Goal: Task Accomplishment & Management: Manage account settings

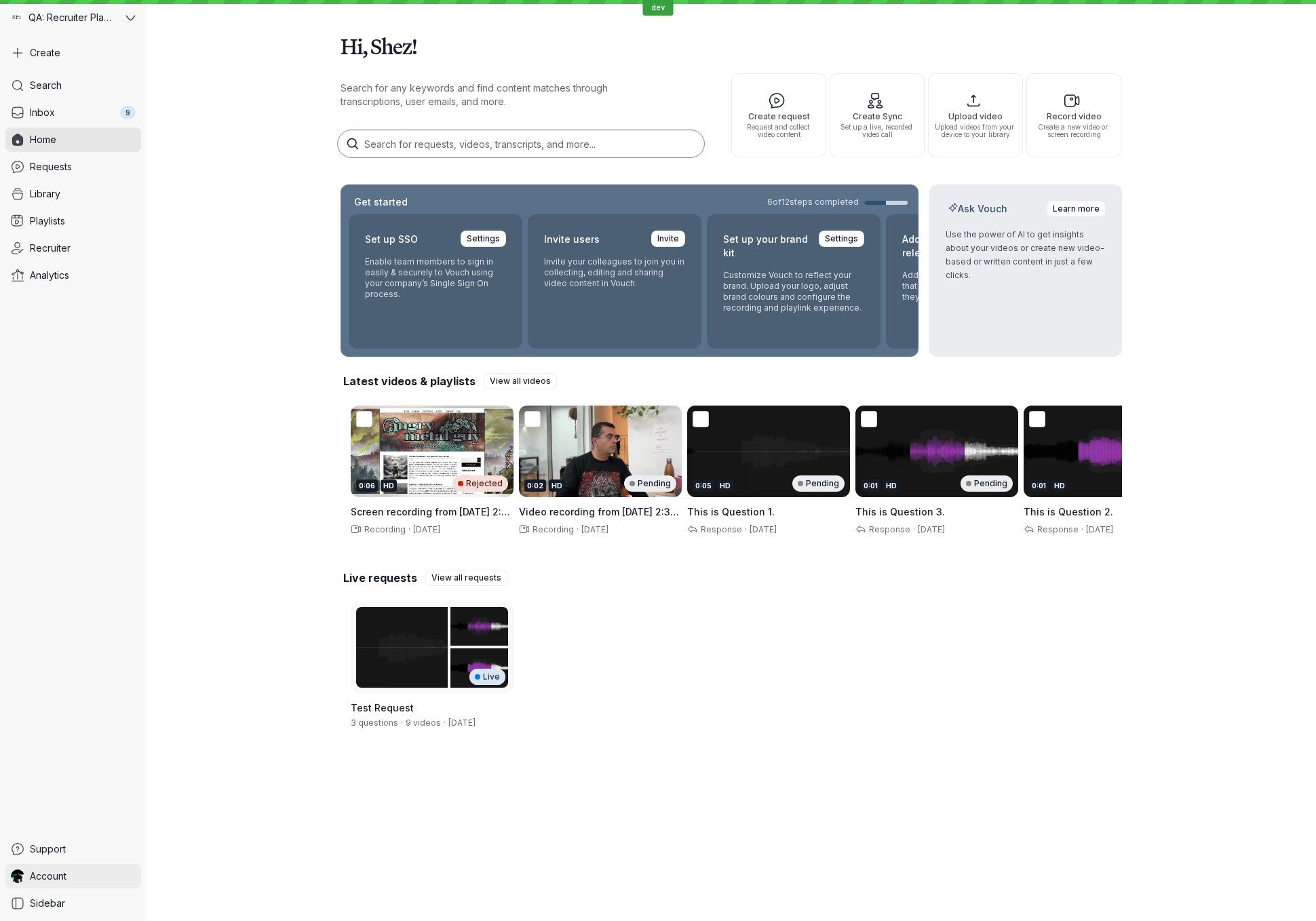
click at [110, 878] on link "Account" at bounding box center [74, 876] width 136 height 25
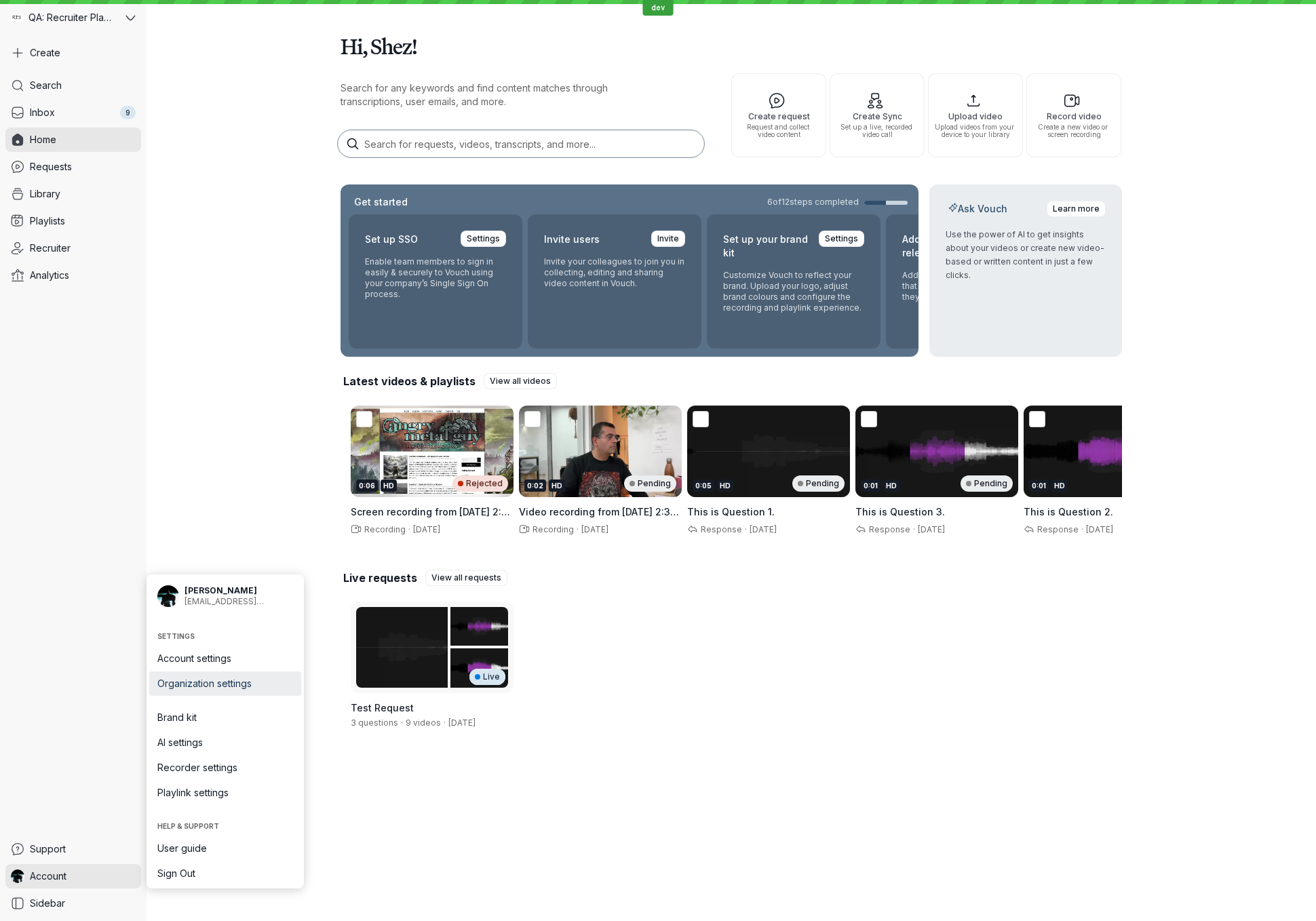
click at [256, 680] on span "Organization settings" at bounding box center [225, 684] width 136 height 13
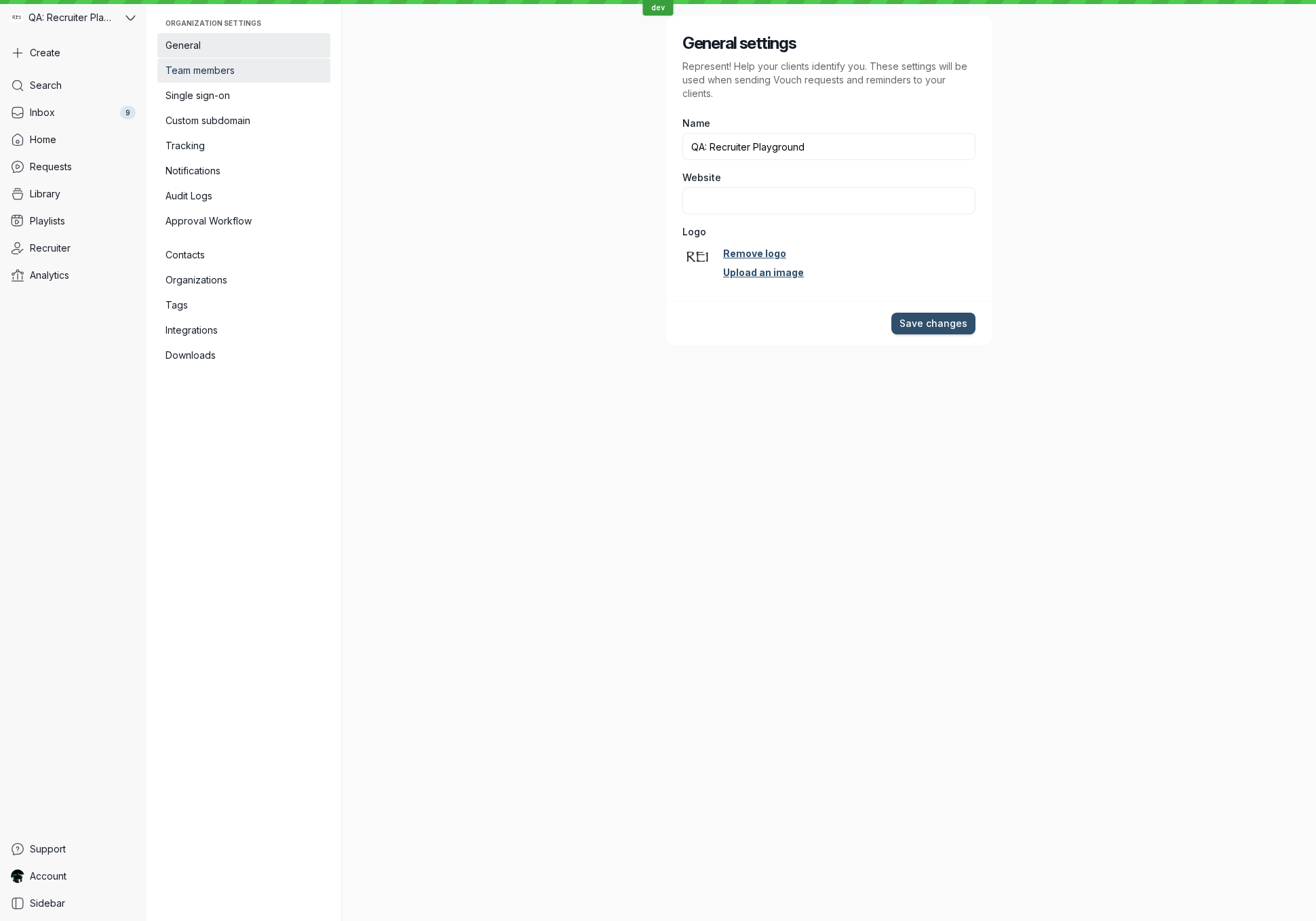
click at [240, 69] on span "Team members" at bounding box center [244, 71] width 157 height 13
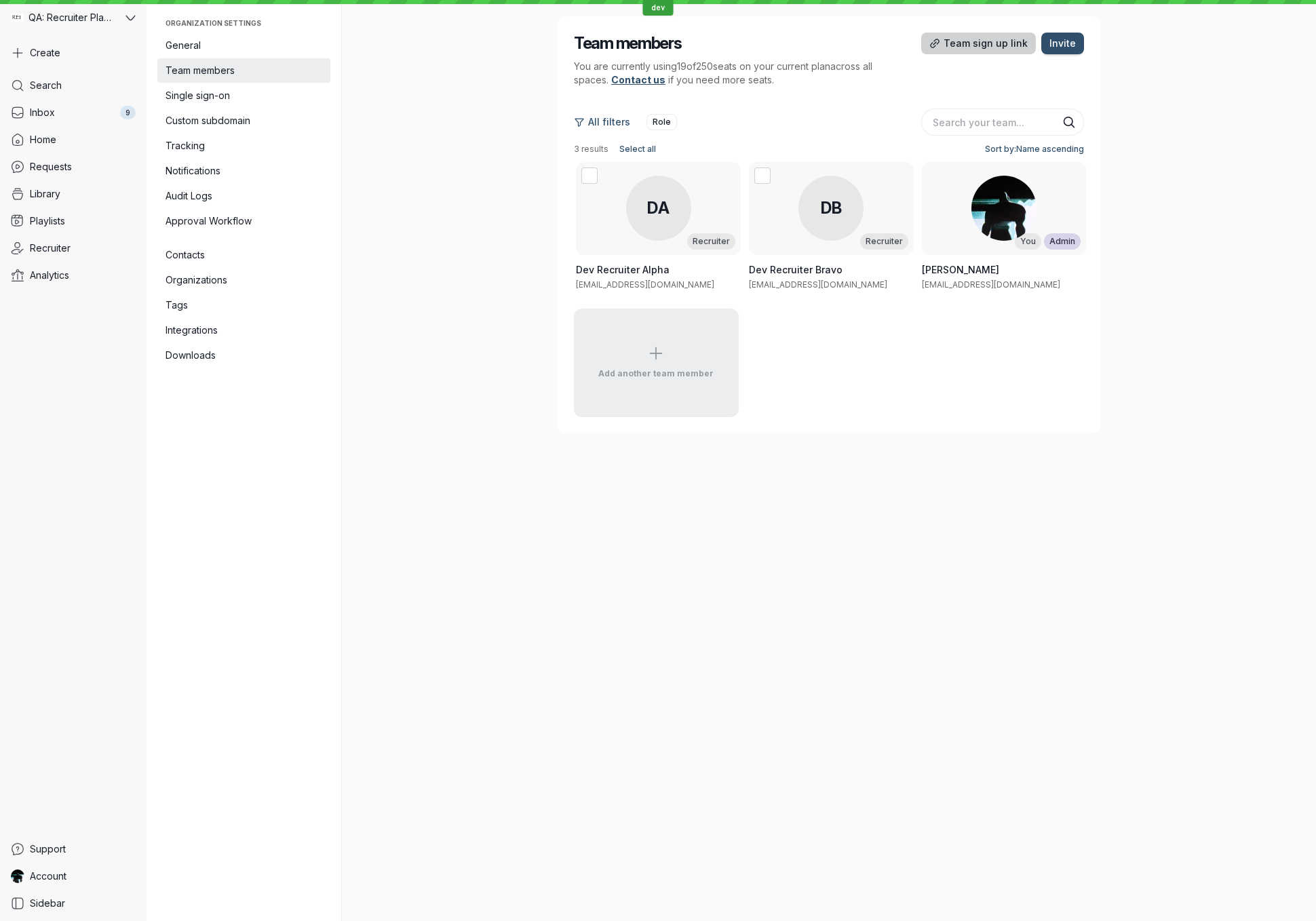
click at [1008, 49] on span "Team sign up link" at bounding box center [986, 43] width 84 height 13
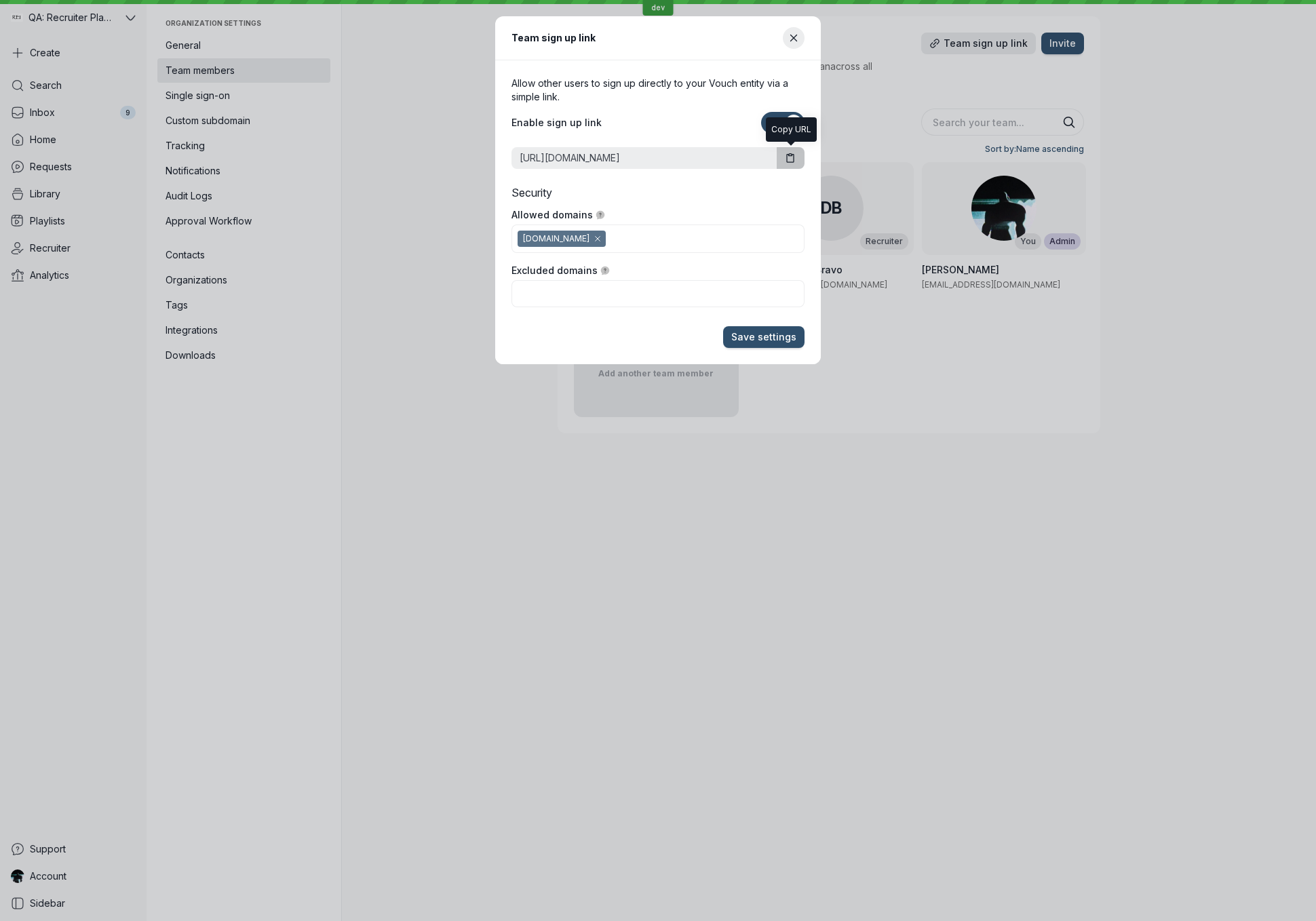
click at [794, 161] on icon "button" at bounding box center [790, 158] width 7 height 9
click at [794, 40] on icon "Close modal" at bounding box center [794, 38] width 11 height 11
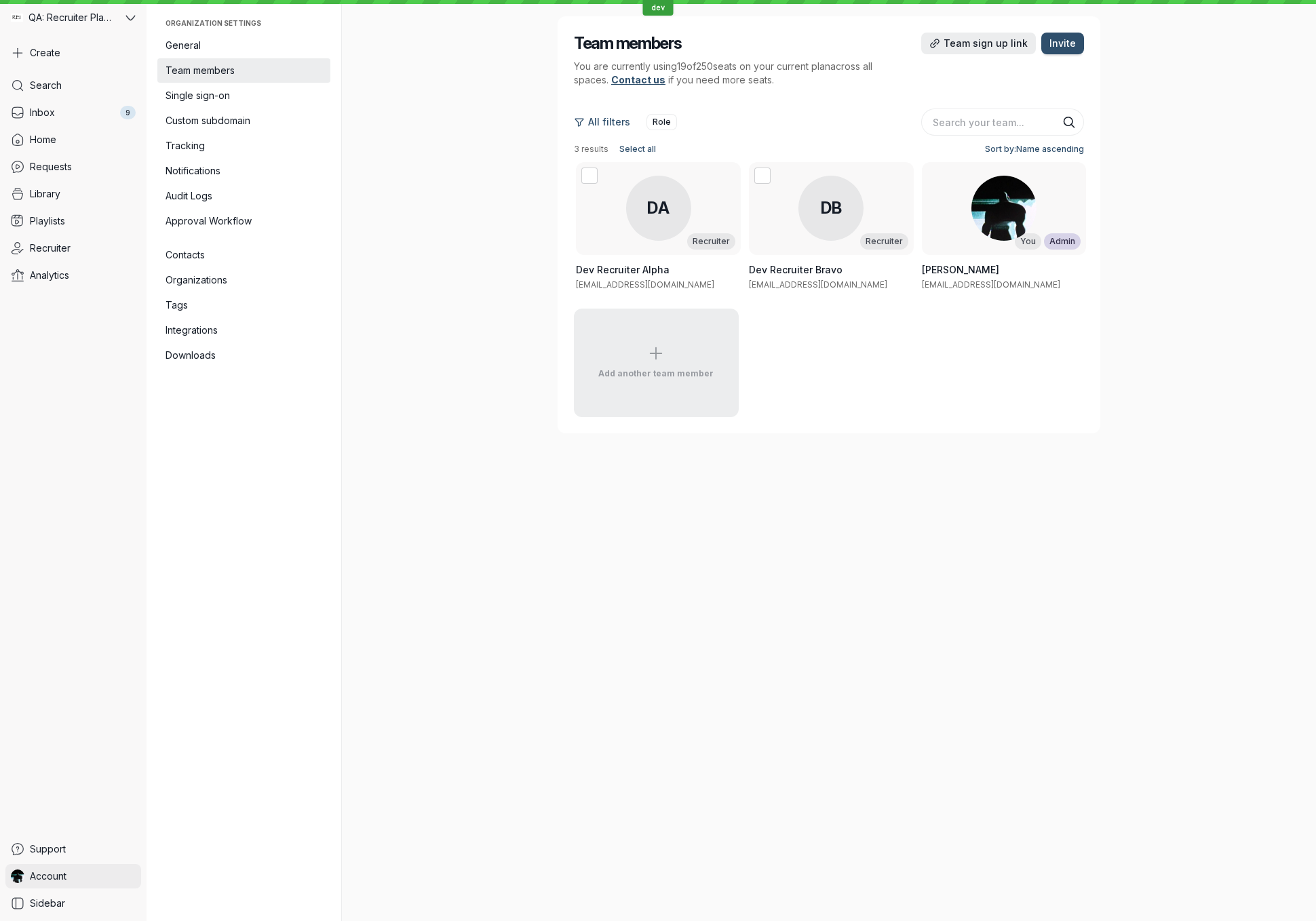
drag, startPoint x: 92, startPoint y: 869, endPoint x: 102, endPoint y: 870, distance: 10.0
click at [94, 869] on link "Account" at bounding box center [74, 876] width 136 height 25
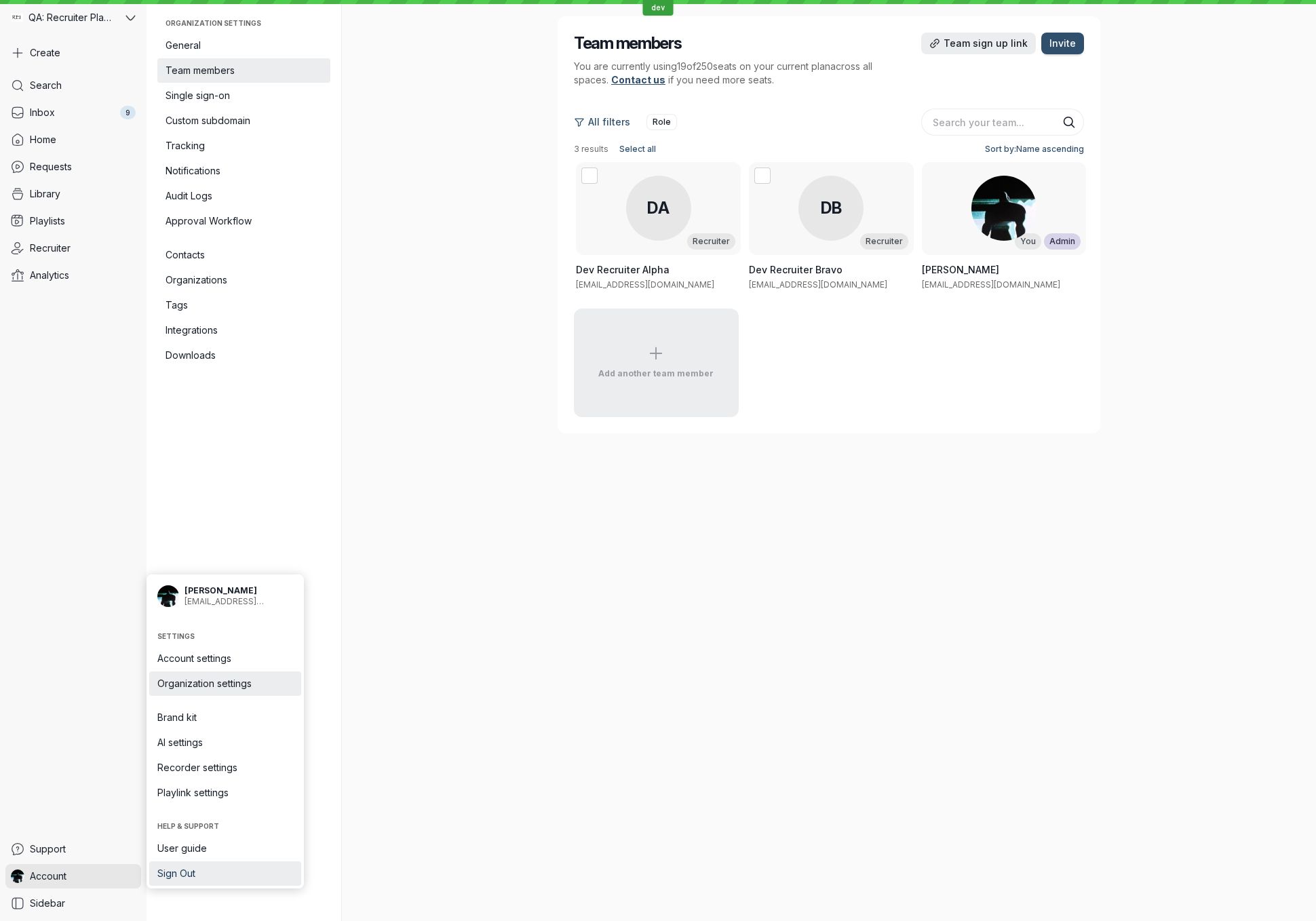
click at [244, 870] on span "Sign Out" at bounding box center [225, 873] width 136 height 13
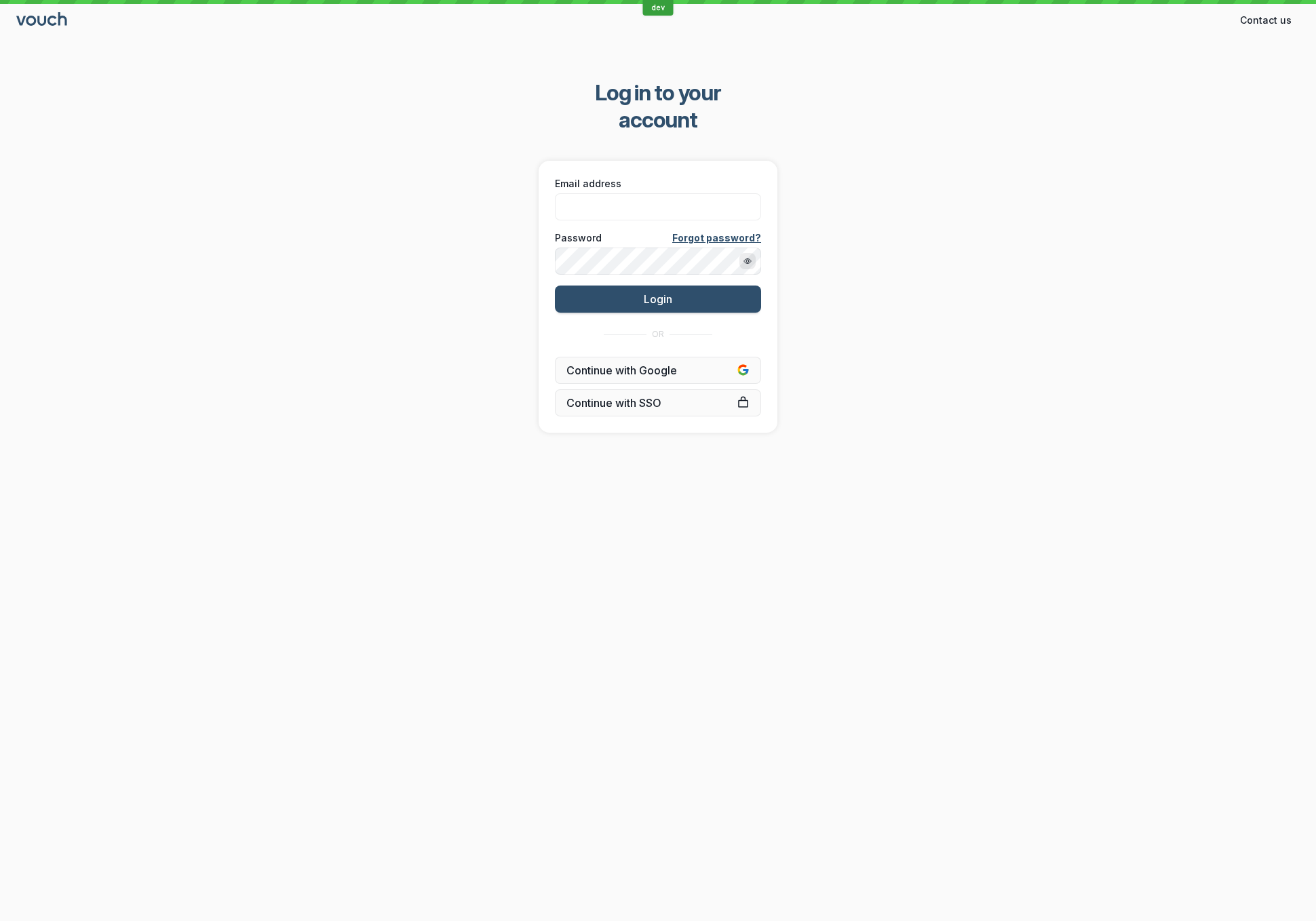
click at [285, 242] on div "Log in to your account Email address Password Forgot password? Login OR Continu…" at bounding box center [658, 256] width 1316 height 396
